Goal: Task Accomplishment & Management: Complete application form

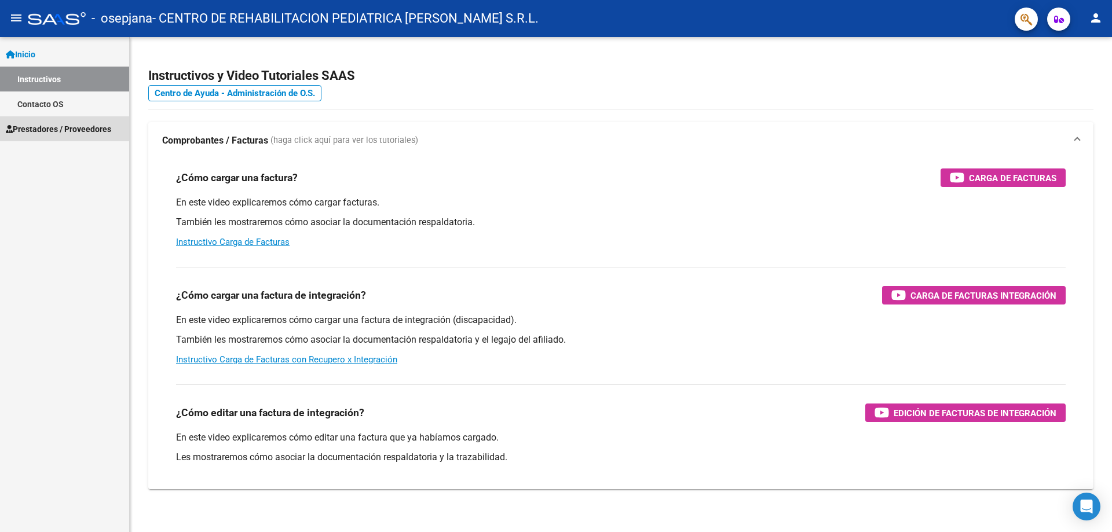
click at [72, 125] on span "Prestadores / Proveedores" at bounding box center [58, 129] width 105 height 13
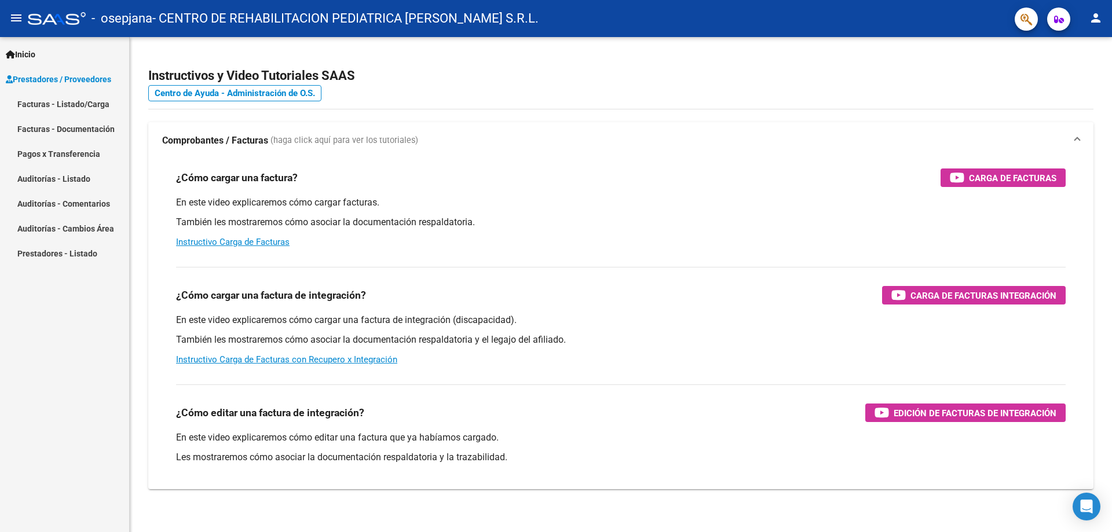
click at [90, 103] on link "Facturas - Listado/Carga" at bounding box center [64, 104] width 129 height 25
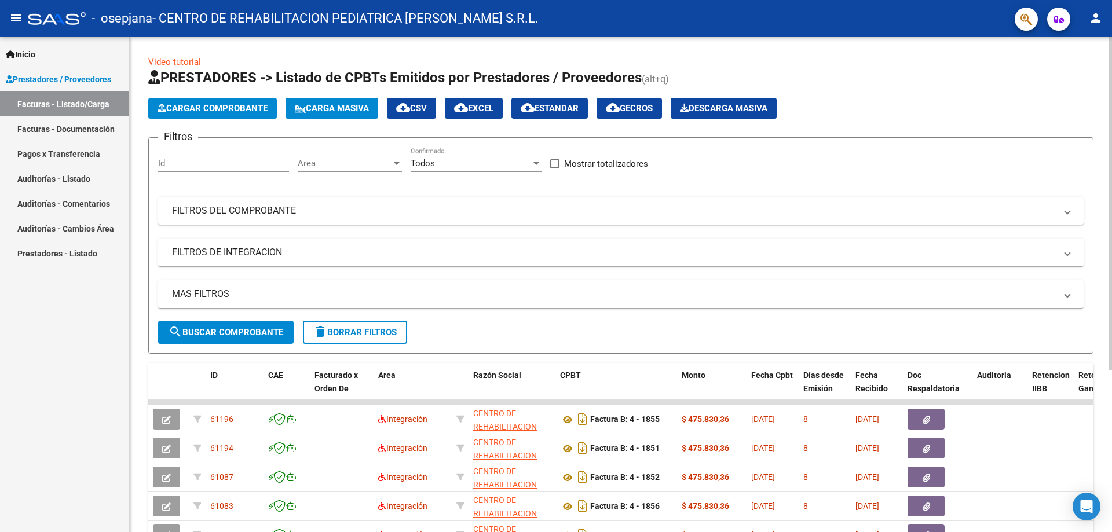
click at [229, 113] on span "Cargar Comprobante" at bounding box center [213, 108] width 110 height 10
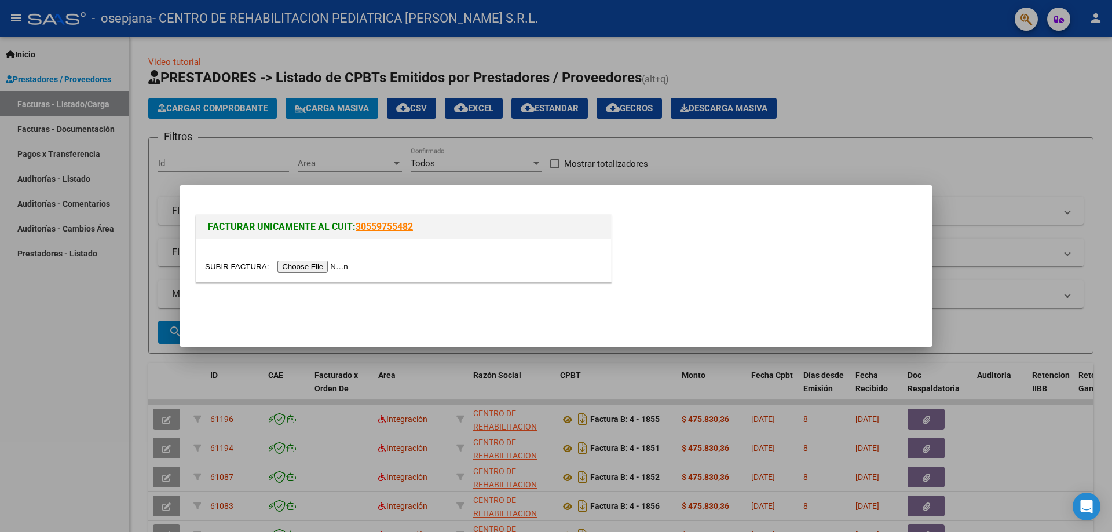
click at [345, 262] on input "file" at bounding box center [278, 267] width 147 height 12
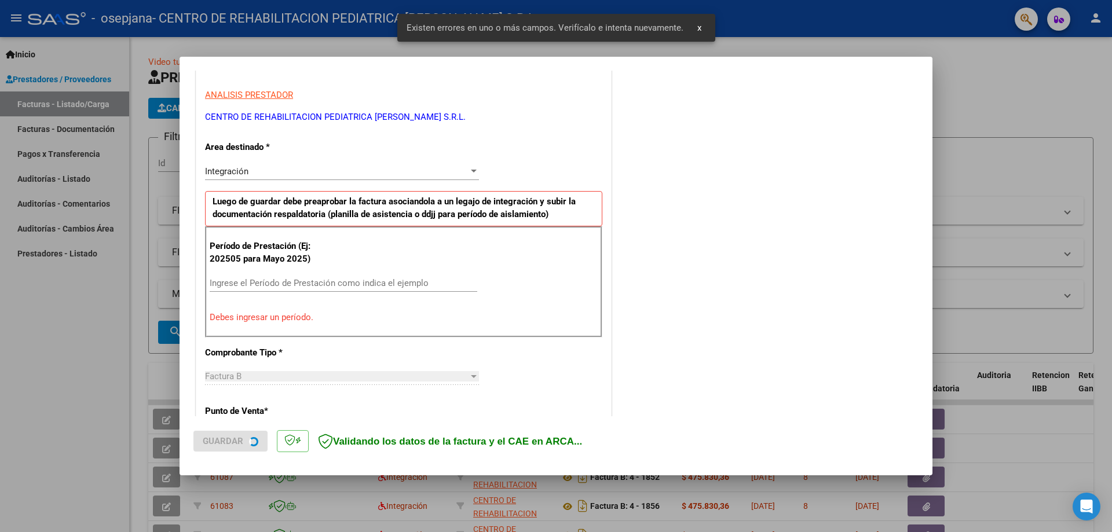
scroll to position [209, 0]
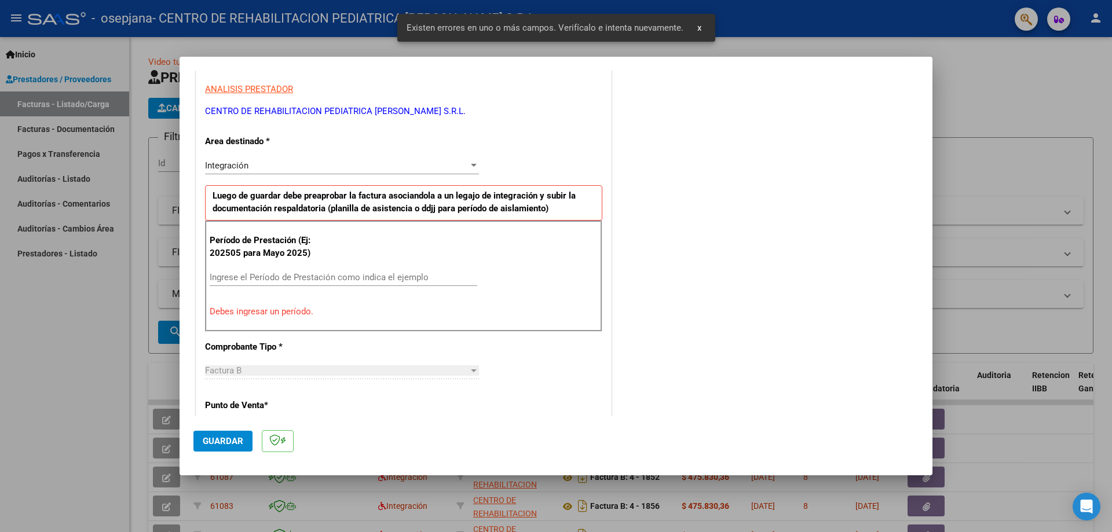
click at [222, 276] on input "Ingrese el Período de Prestación como indica el ejemplo" at bounding box center [344, 277] width 268 height 10
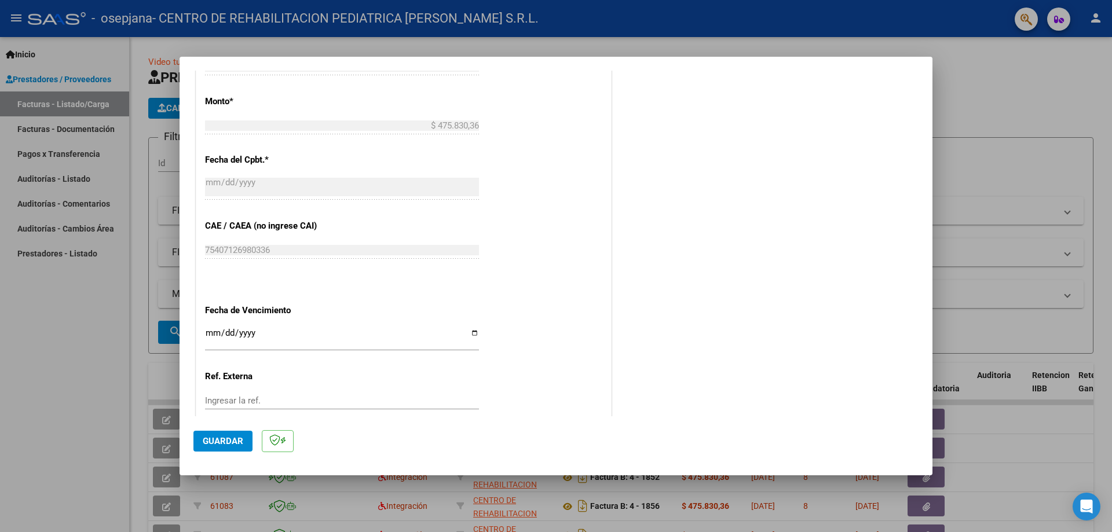
scroll to position [614, 0]
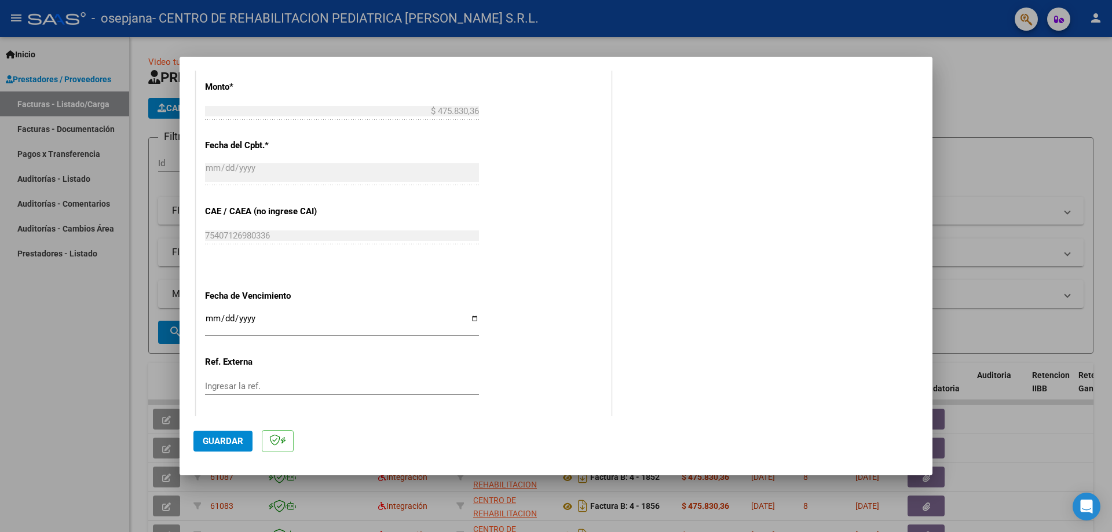
type input "202509"
click at [469, 322] on input "Ingresar la fecha" at bounding box center [342, 323] width 274 height 19
type input "[DATE]"
click at [204, 445] on span "Guardar" at bounding box center [223, 441] width 41 height 10
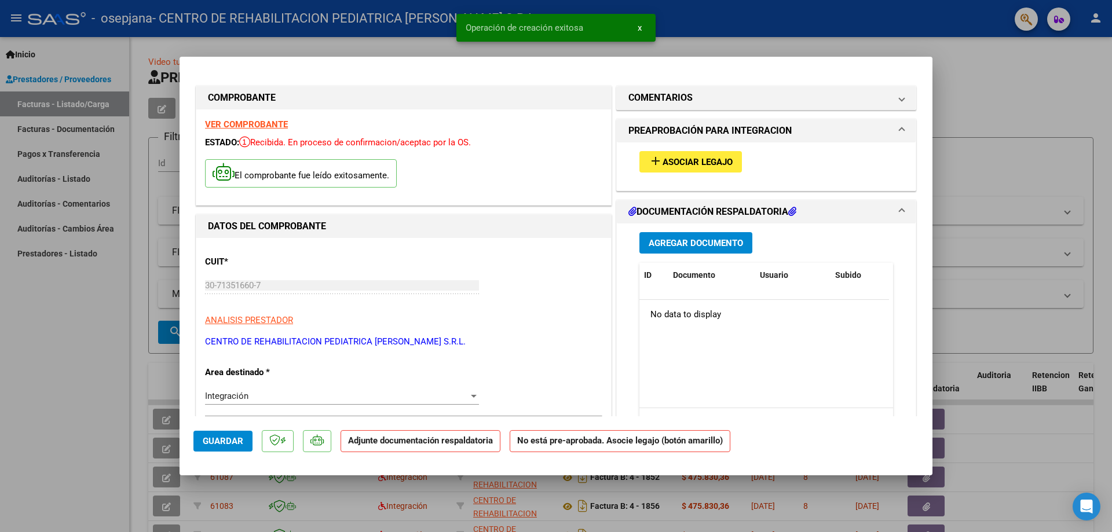
click at [713, 154] on button "add Asociar Legajo" at bounding box center [691, 161] width 103 height 21
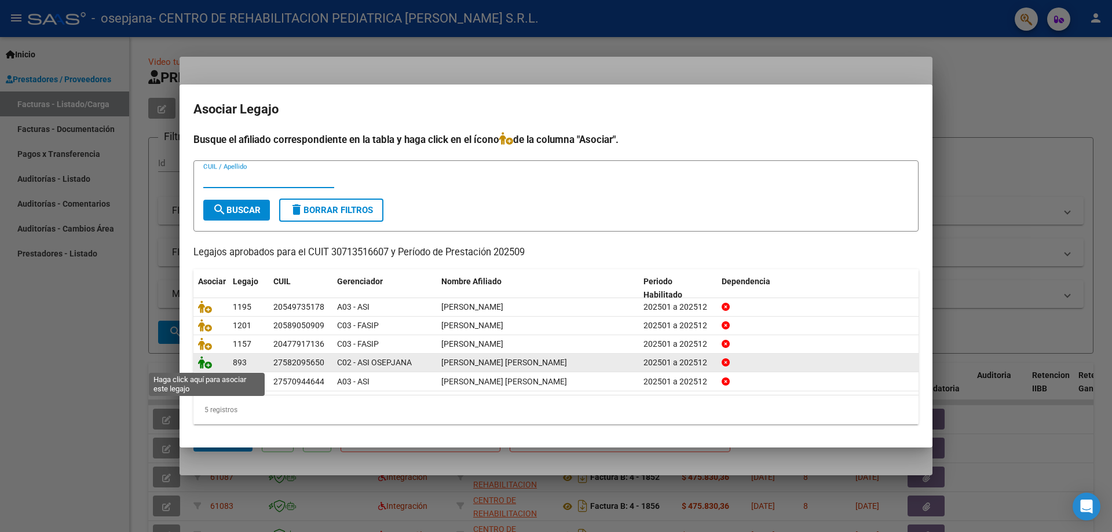
click at [204, 369] on icon at bounding box center [205, 362] width 14 height 13
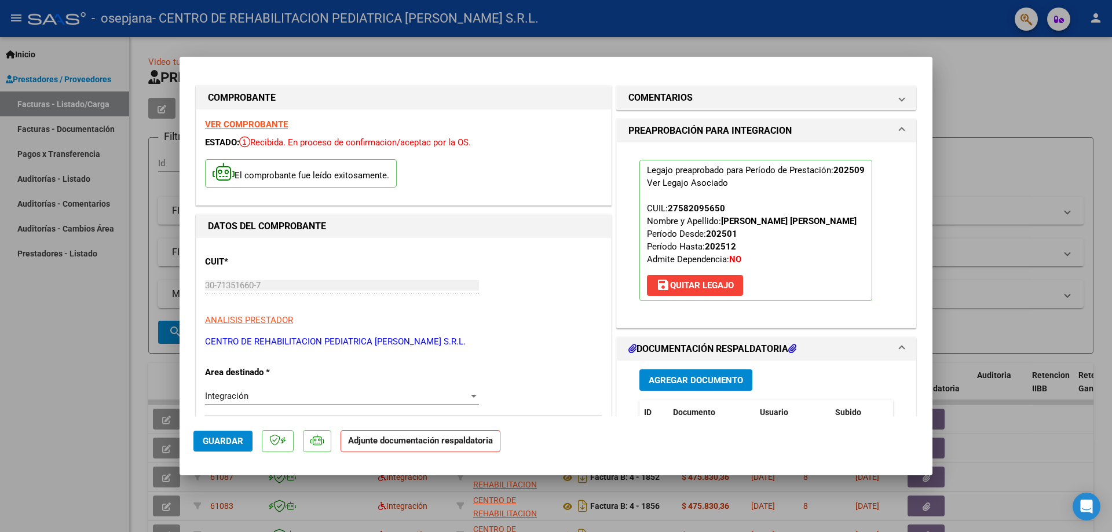
click at [646, 388] on button "Agregar Documento" at bounding box center [696, 380] width 113 height 21
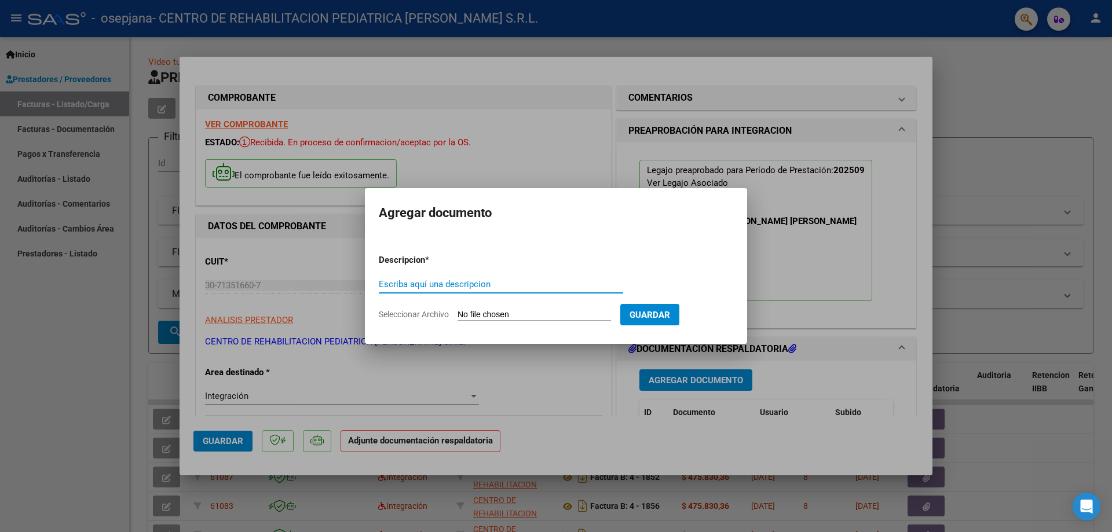
click at [392, 284] on input "Escriba aquí una descripcion" at bounding box center [501, 284] width 244 height 10
type input "c"
type input "CAE"
click at [525, 317] on input "Seleccionar Archivo" at bounding box center [535, 315] width 154 height 11
type input "C:\fakepath\[PERSON_NAME] SAIE SEPT (1).pdf"
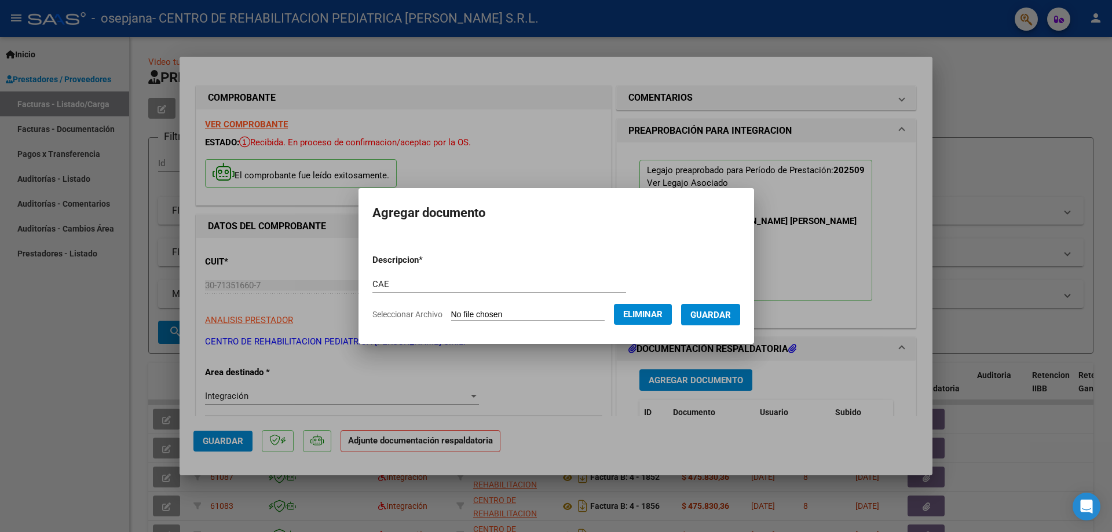
click at [718, 317] on span "Guardar" at bounding box center [710, 315] width 41 height 10
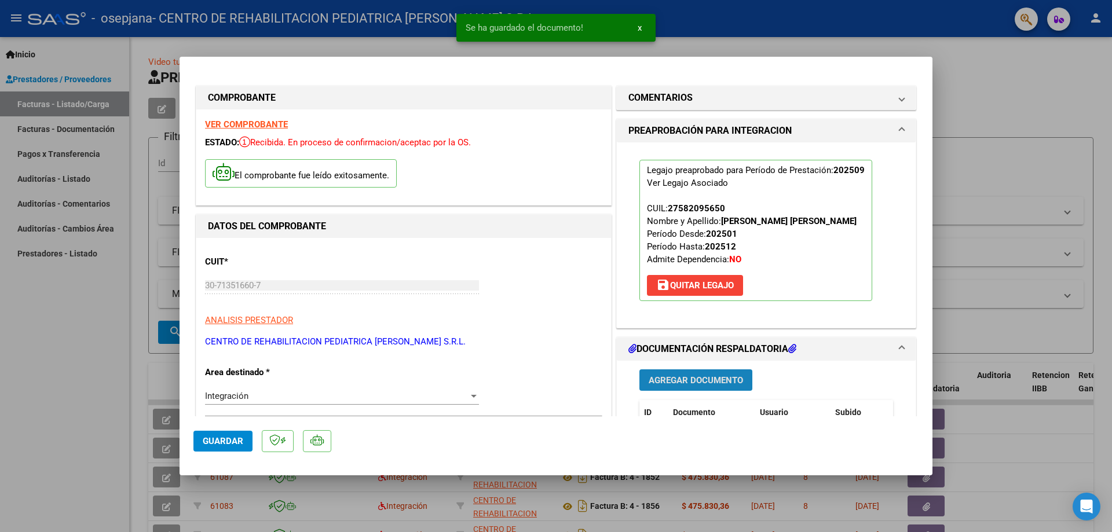
click at [684, 382] on span "Agregar Documento" at bounding box center [696, 380] width 94 height 10
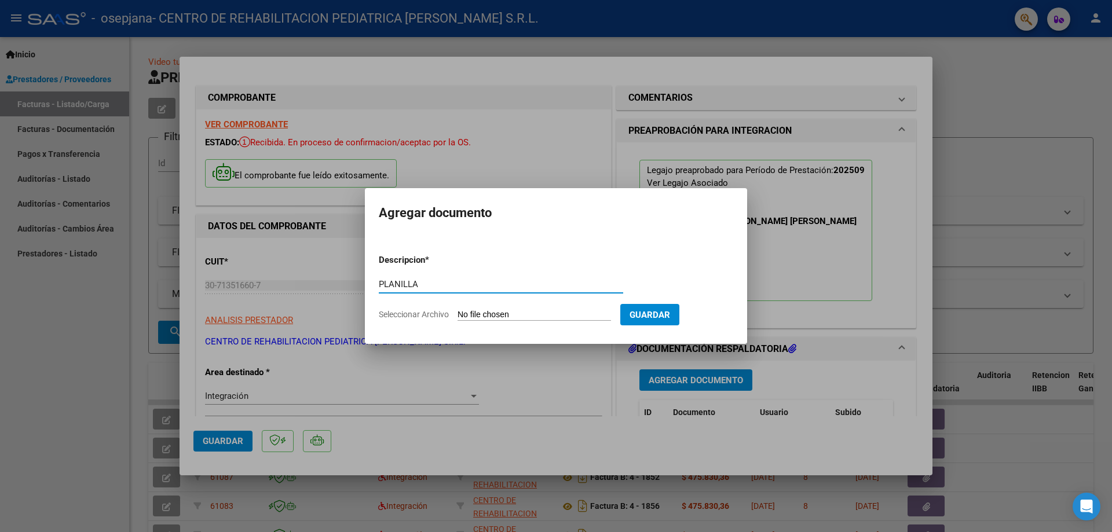
type input "PLANILLA"
click at [470, 312] on input "Seleccionar Archivo" at bounding box center [535, 315] width 154 height 11
type input "C:\fakepath\PA SAIE SEPT NAVARRO (1).pdf"
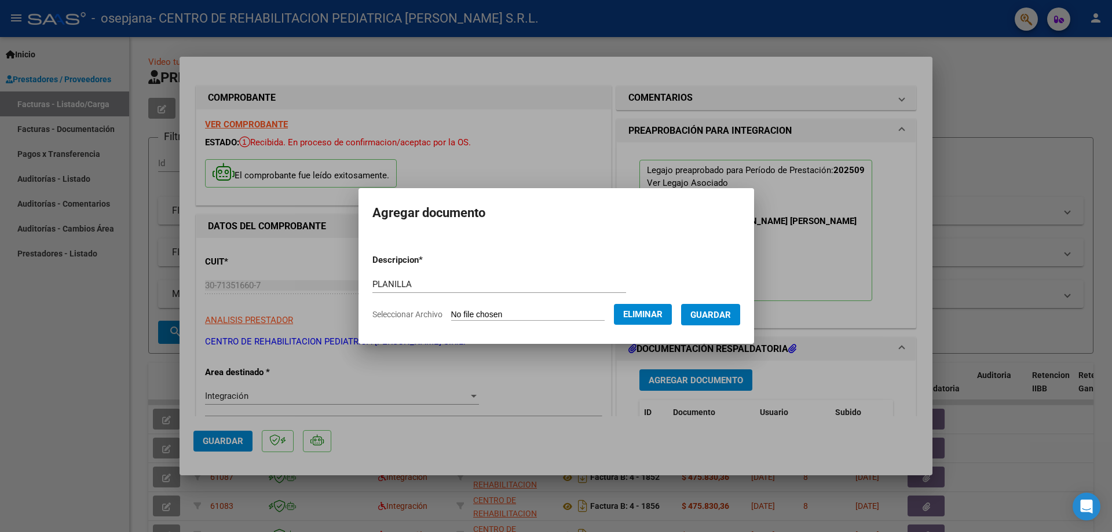
click at [725, 316] on span "Guardar" at bounding box center [710, 315] width 41 height 10
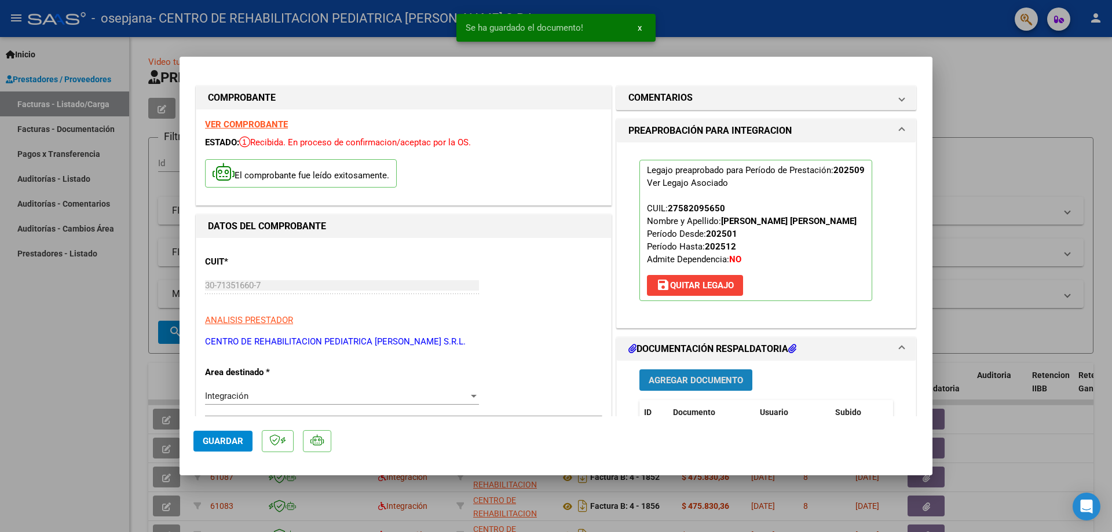
click at [678, 375] on span "Agregar Documento" at bounding box center [696, 380] width 94 height 10
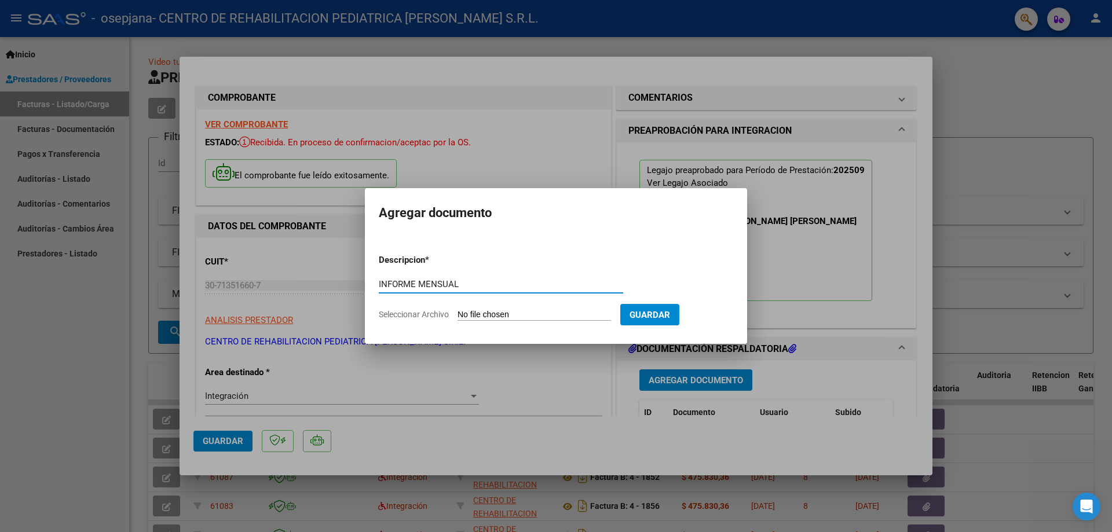
type input "INFORME MENSUAL"
click at [539, 310] on input "Seleccionar Archivo" at bounding box center [535, 315] width 154 height 11
type input "C:\fakepath\Informe [PERSON_NAME] (1).pdf"
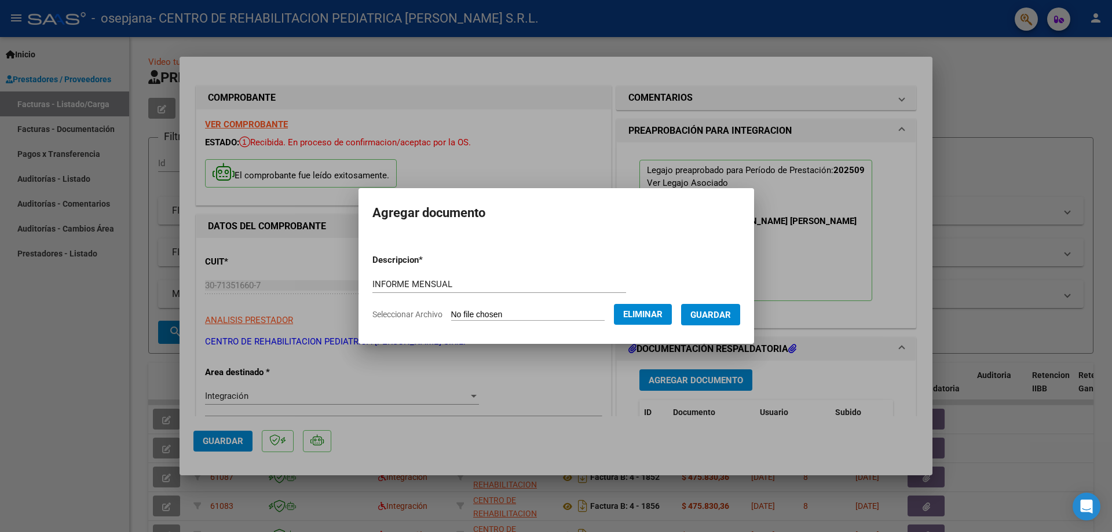
click at [728, 316] on span "Guardar" at bounding box center [710, 315] width 41 height 10
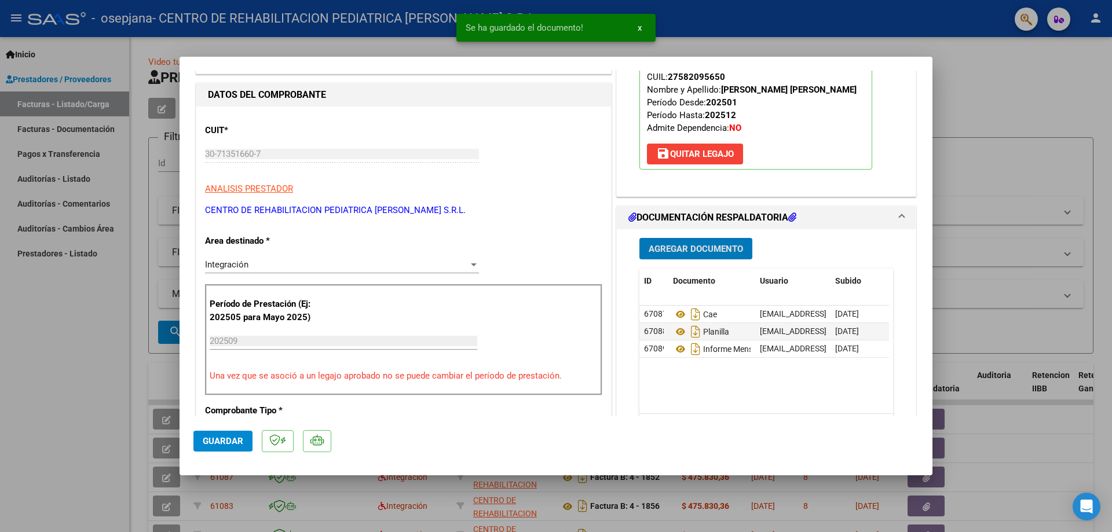
scroll to position [174, 0]
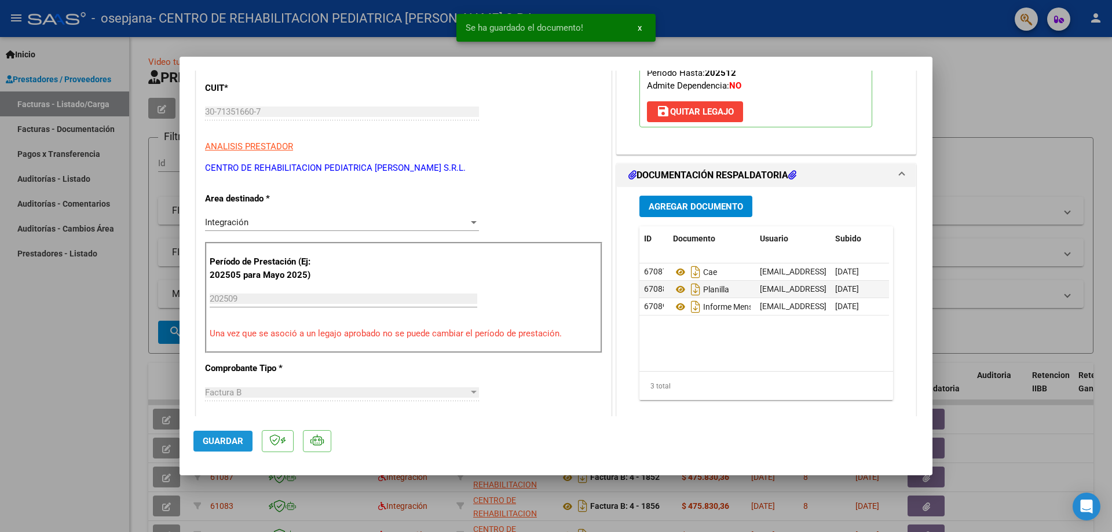
click at [213, 443] on span "Guardar" at bounding box center [223, 441] width 41 height 10
click at [640, 27] on span "x" at bounding box center [640, 28] width 4 height 10
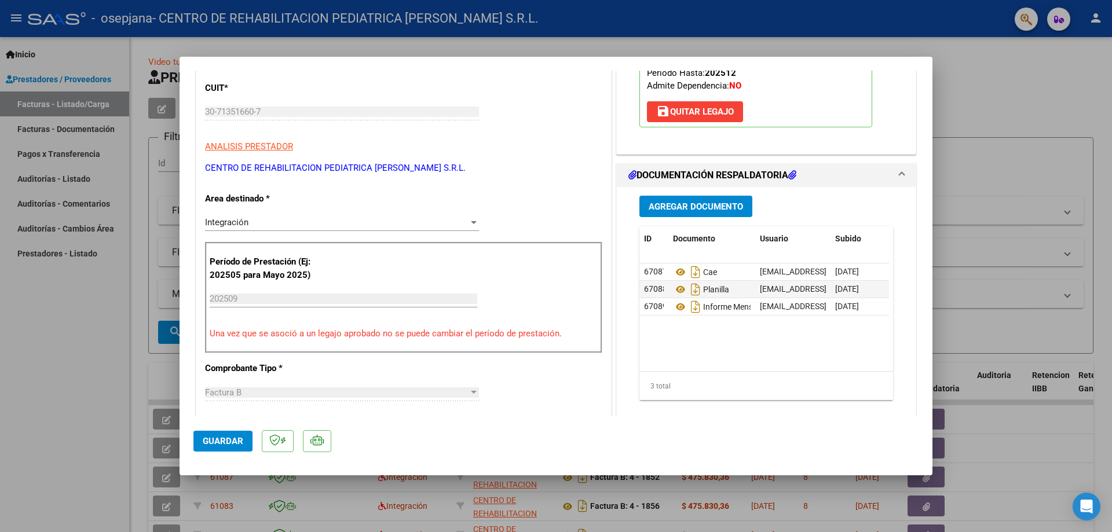
click at [1007, 81] on div at bounding box center [556, 266] width 1112 height 532
type input "$ 0,00"
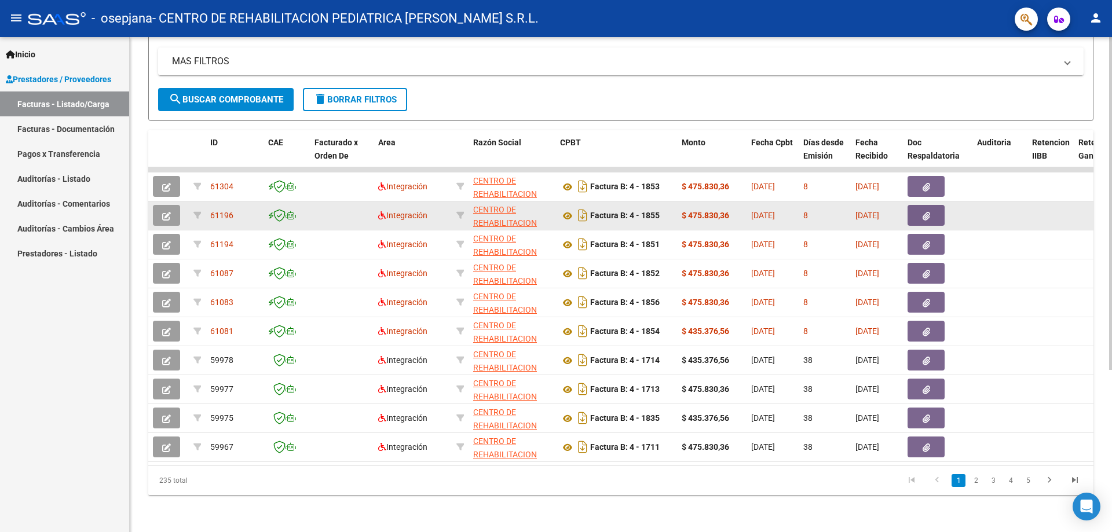
scroll to position [242, 0]
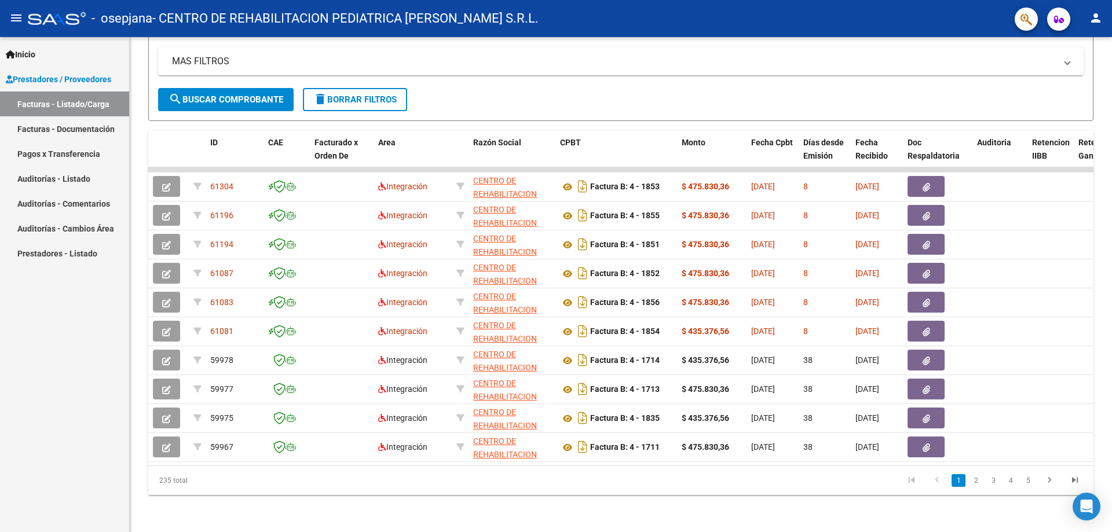
click at [1096, 13] on mat-icon "person" at bounding box center [1096, 18] width 14 height 14
click at [1082, 71] on button "exit_to_app Salir" at bounding box center [1072, 77] width 71 height 28
